Goal: Use online tool/utility: Use online tool/utility

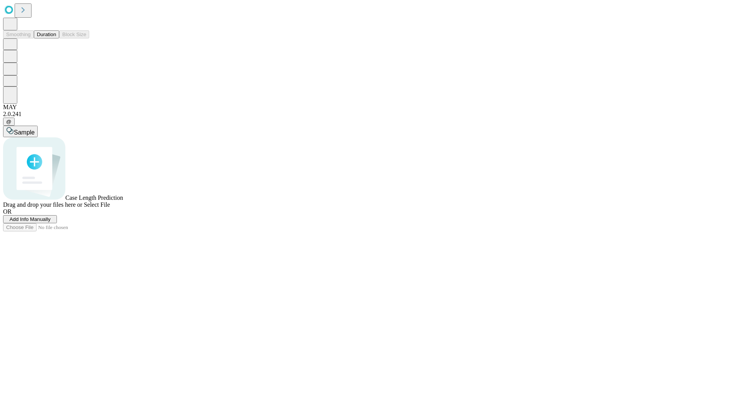
click at [56, 38] on button "Duration" at bounding box center [46, 34] width 25 height 8
click at [51, 222] on span "Add Info Manually" at bounding box center [30, 220] width 41 height 6
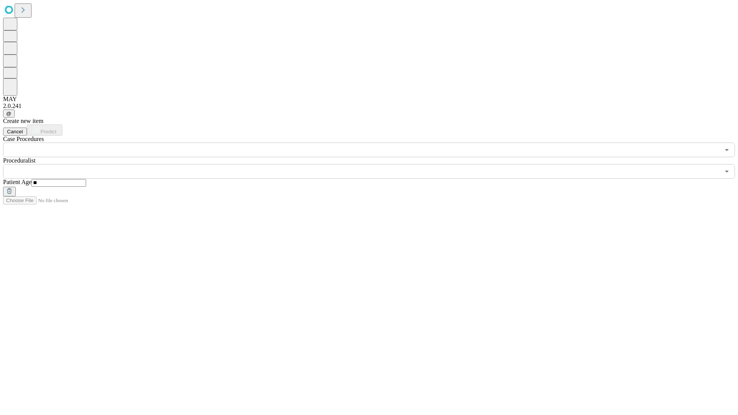
type input "**"
click at [375, 164] on input "text" at bounding box center [361, 171] width 717 height 15
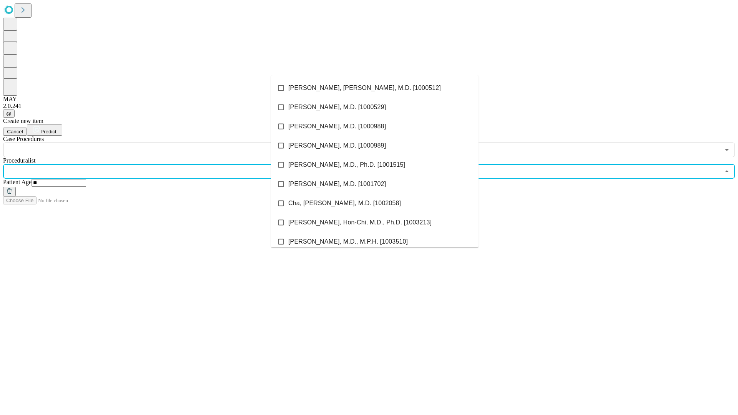
click at [375, 88] on li "[PERSON_NAME], [PERSON_NAME], M.D. [1000512]" at bounding box center [375, 87] width 208 height 19
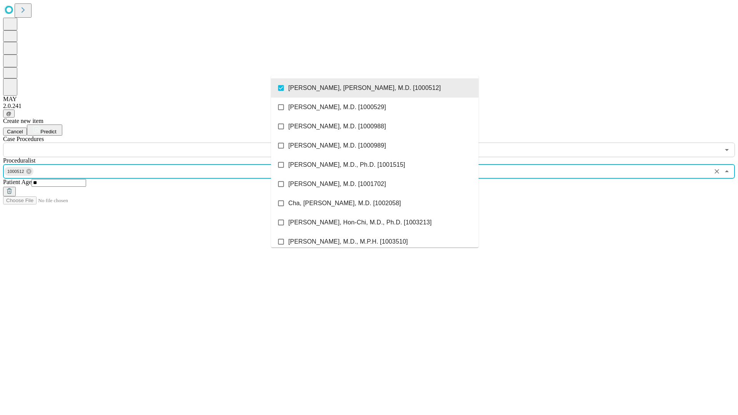
click at [162, 143] on input "text" at bounding box center [361, 150] width 717 height 15
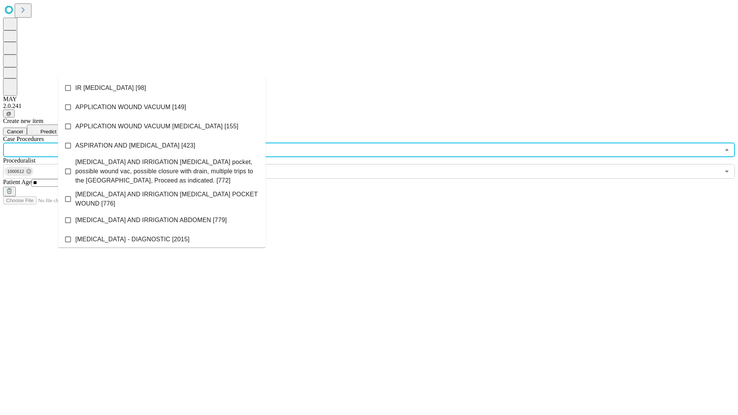
click at [162, 88] on li "IR [MEDICAL_DATA] [98]" at bounding box center [162, 87] width 208 height 19
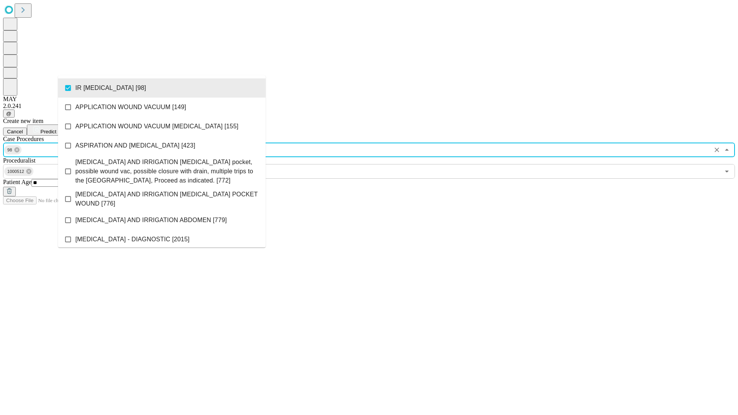
click at [56, 129] on span "Predict" at bounding box center [48, 132] width 16 height 6
